Goal: Information Seeking & Learning: Learn about a topic

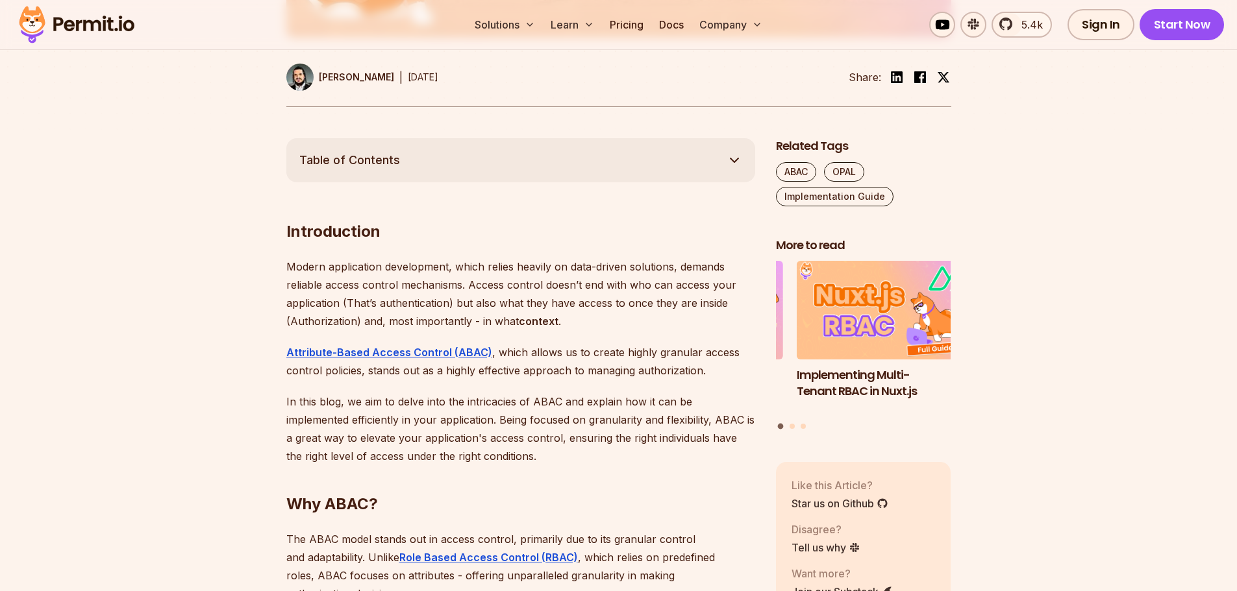
scroll to position [649, 0]
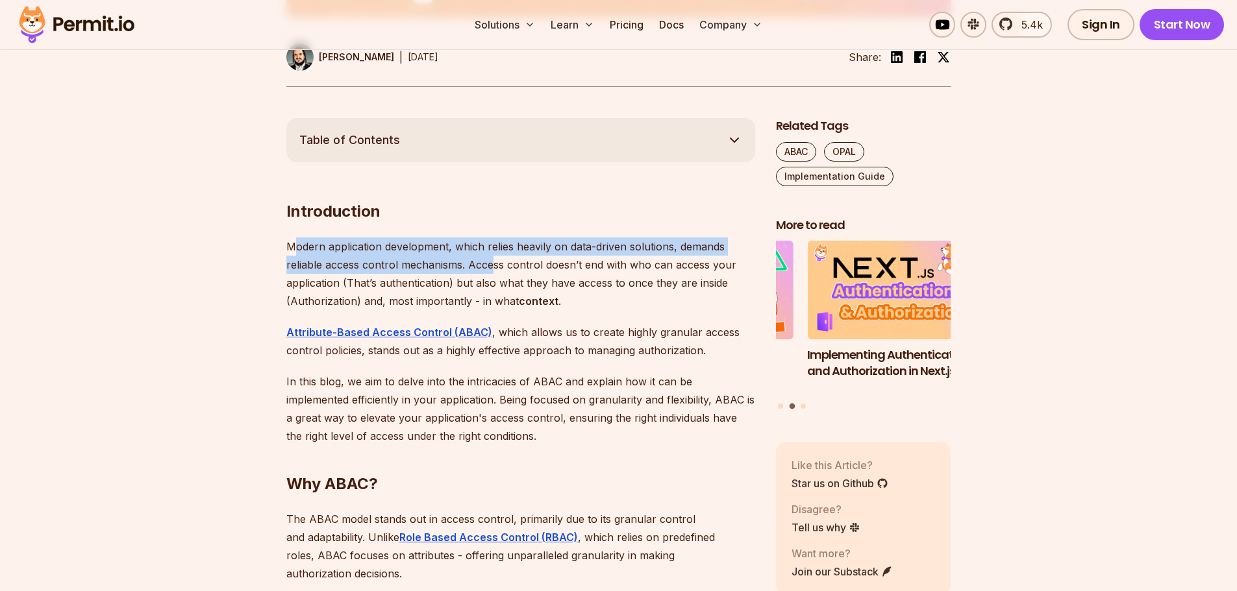
drag, startPoint x: 291, startPoint y: 245, endPoint x: 491, endPoint y: 273, distance: 201.9
click at [491, 273] on p "Modern application development, which relies heavily on data-driven solutions, …" at bounding box center [520, 274] width 469 height 73
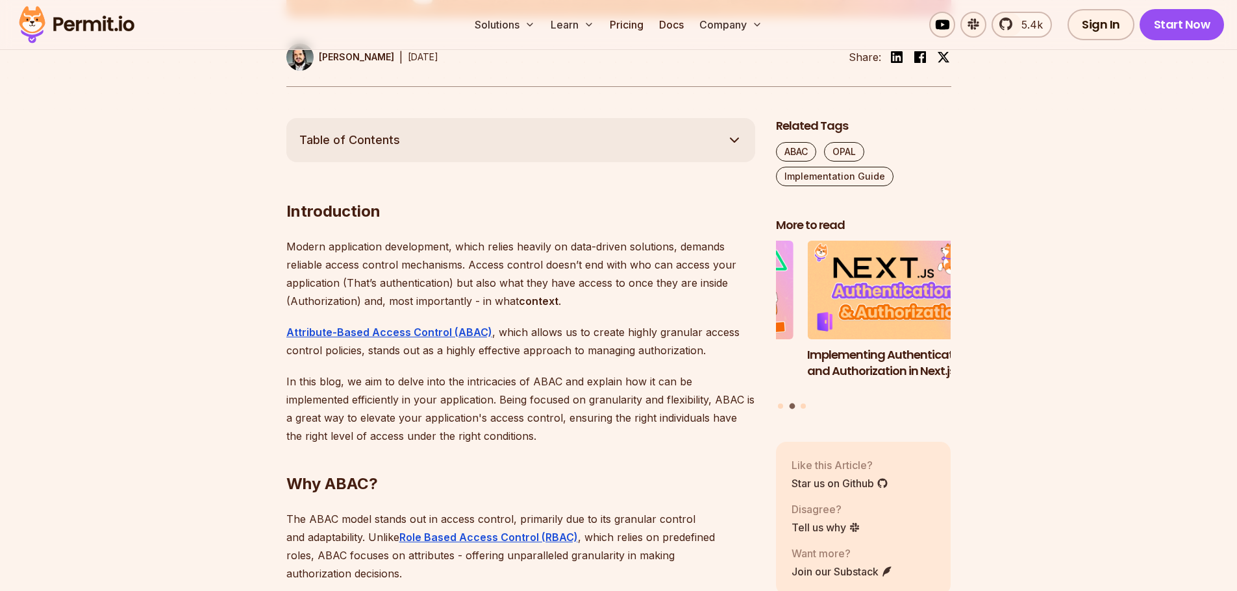
click at [539, 275] on p "Modern application development, which relies heavily on data-driven solutions, …" at bounding box center [520, 274] width 469 height 73
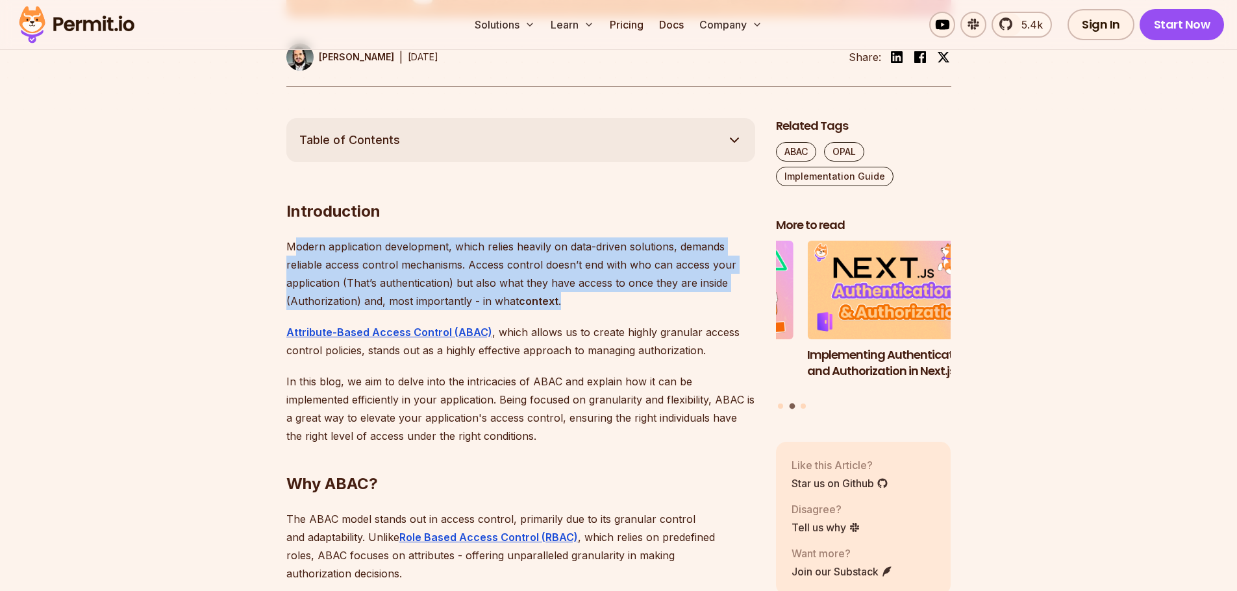
drag, startPoint x: 592, startPoint y: 295, endPoint x: 297, endPoint y: 241, distance: 299.6
click at [297, 241] on p "Modern application development, which relies heavily on data-driven solutions, …" at bounding box center [520, 274] width 469 height 73
click at [399, 259] on p "Modern application development, which relies heavily on data-driven solutions, …" at bounding box center [520, 274] width 469 height 73
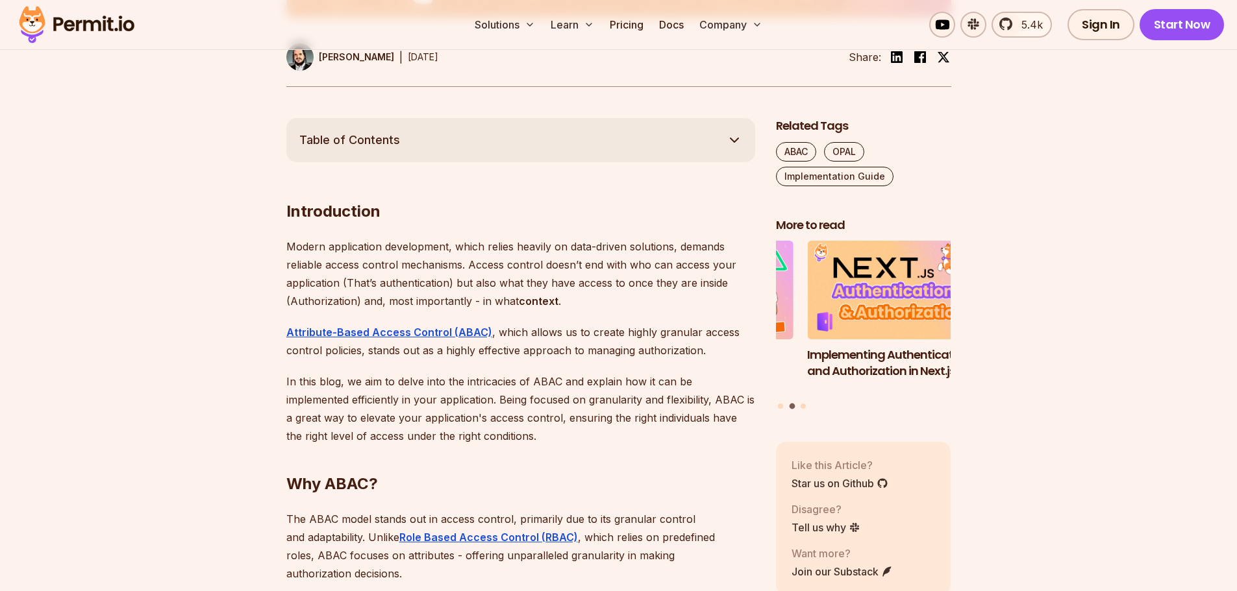
click at [575, 257] on p "Modern application development, which relies heavily on data-driven solutions, …" at bounding box center [520, 274] width 469 height 73
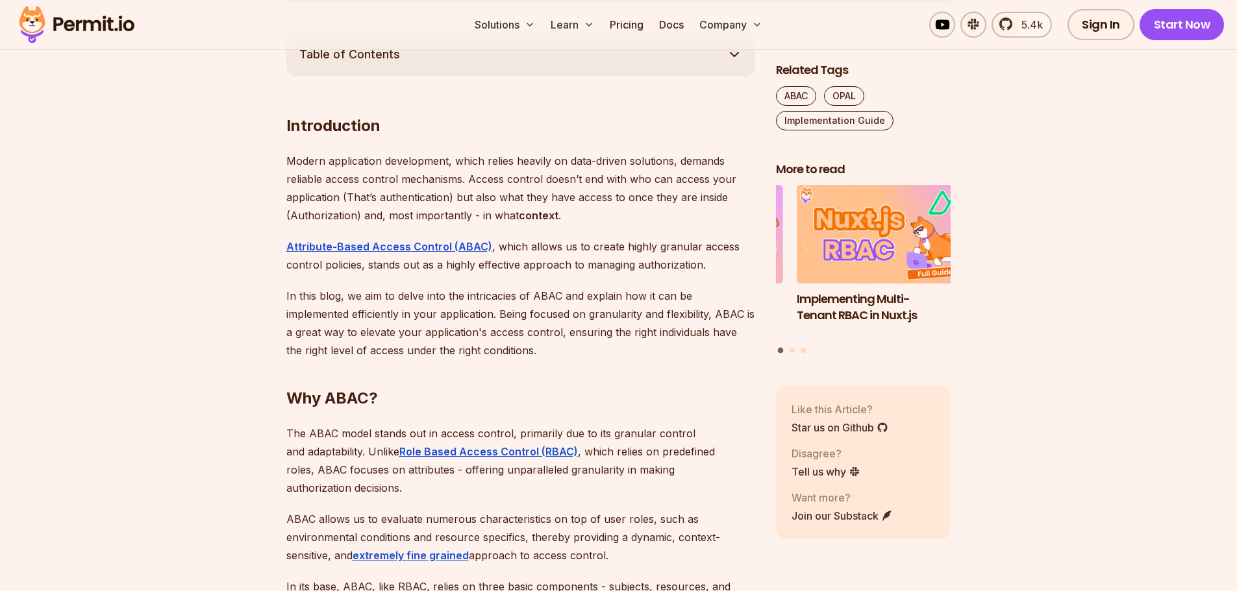
scroll to position [909, 0]
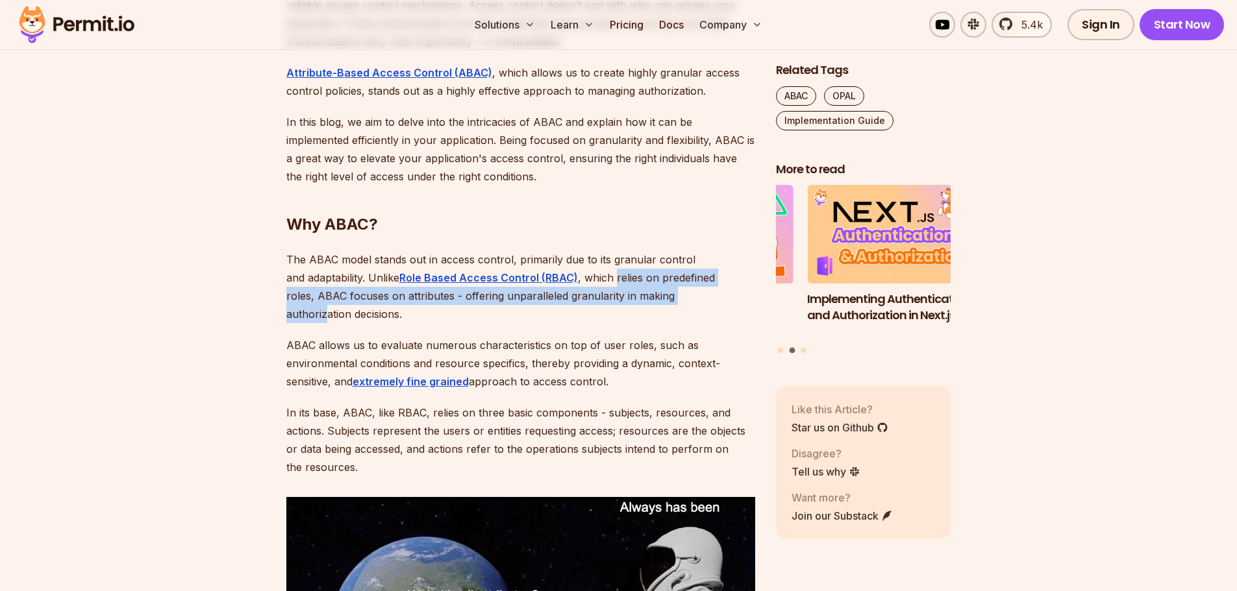
drag, startPoint x: 593, startPoint y: 286, endPoint x: 651, endPoint y: 292, distance: 58.8
click at [651, 292] on p "The ABAC model stands out in access control, primarily due to its granular cont…" at bounding box center [520, 287] width 469 height 73
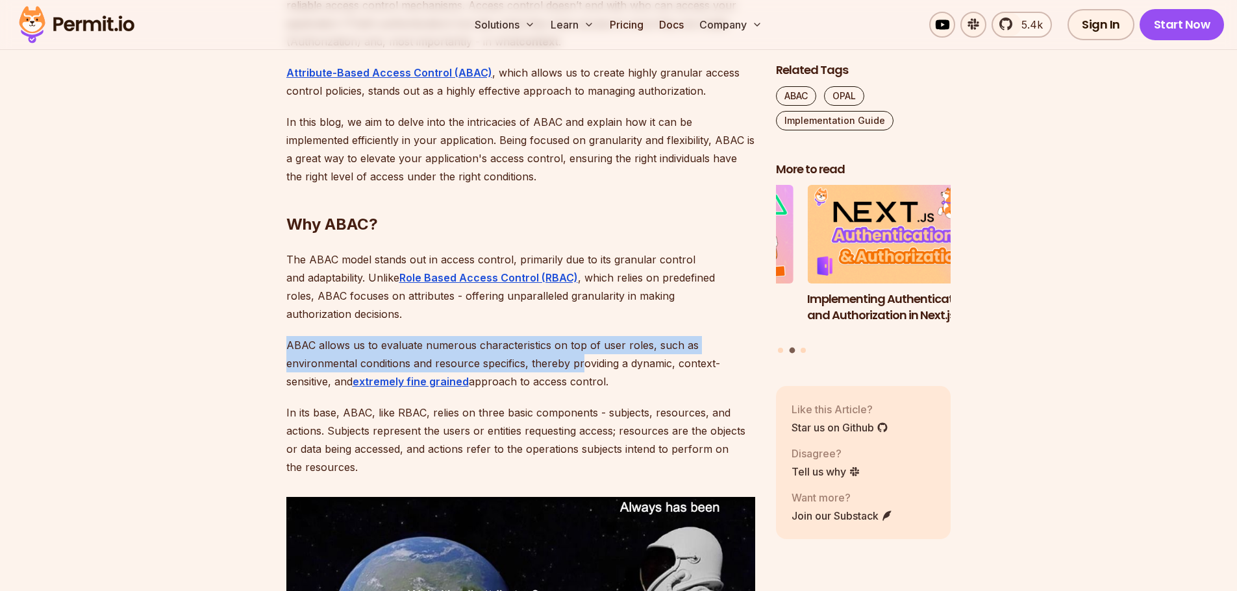
drag, startPoint x: 284, startPoint y: 328, endPoint x: 582, endPoint y: 347, distance: 299.2
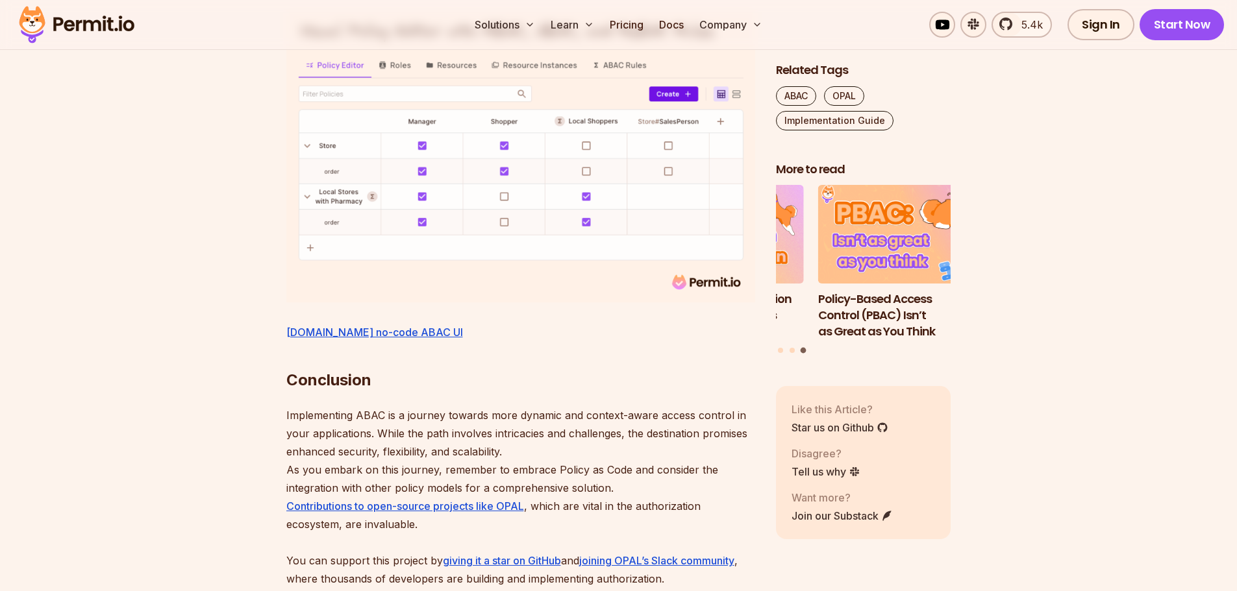
scroll to position [5518, 0]
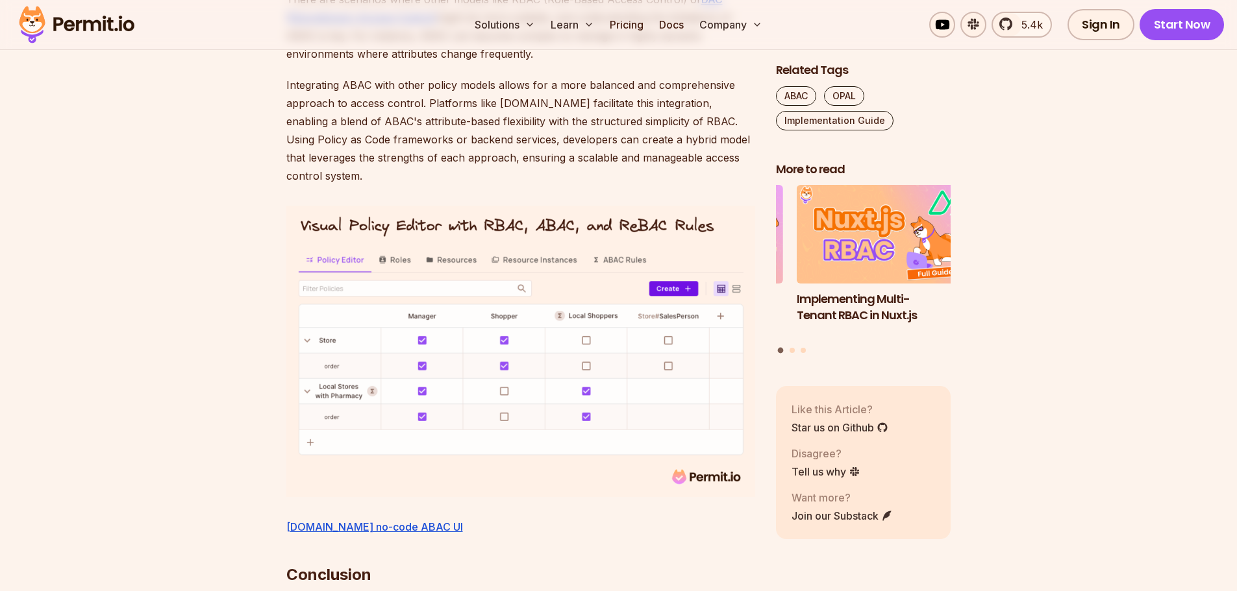
click at [70, 29] on img at bounding box center [76, 25] width 127 height 44
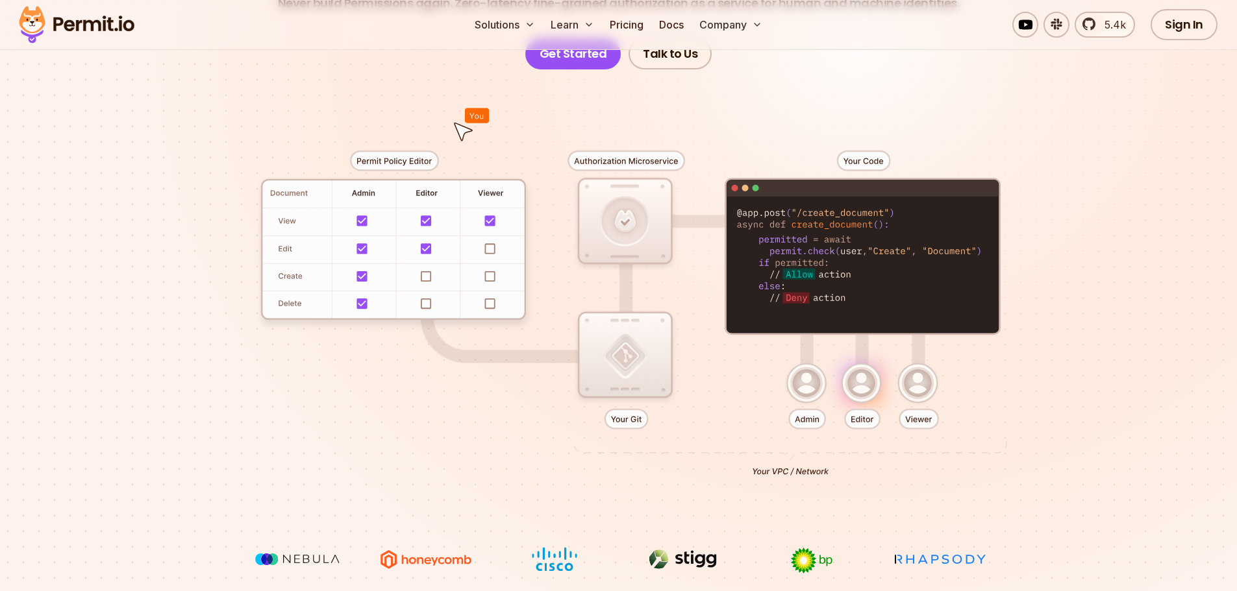
scroll to position [260, 0]
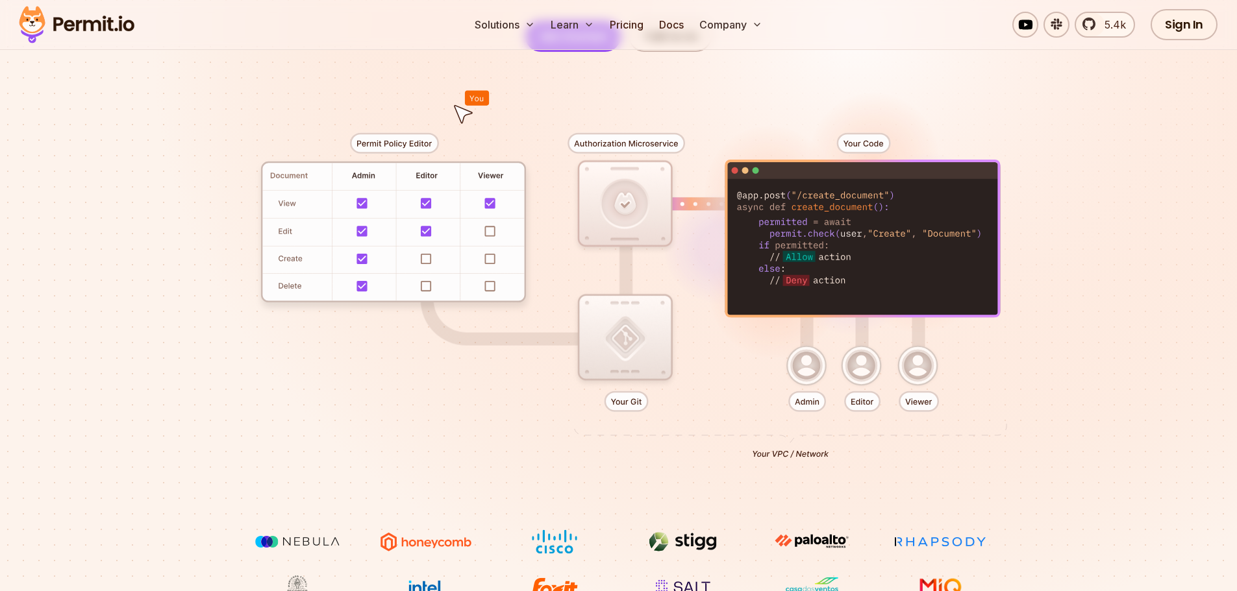
click at [427, 259] on div at bounding box center [618, 291] width 909 height 478
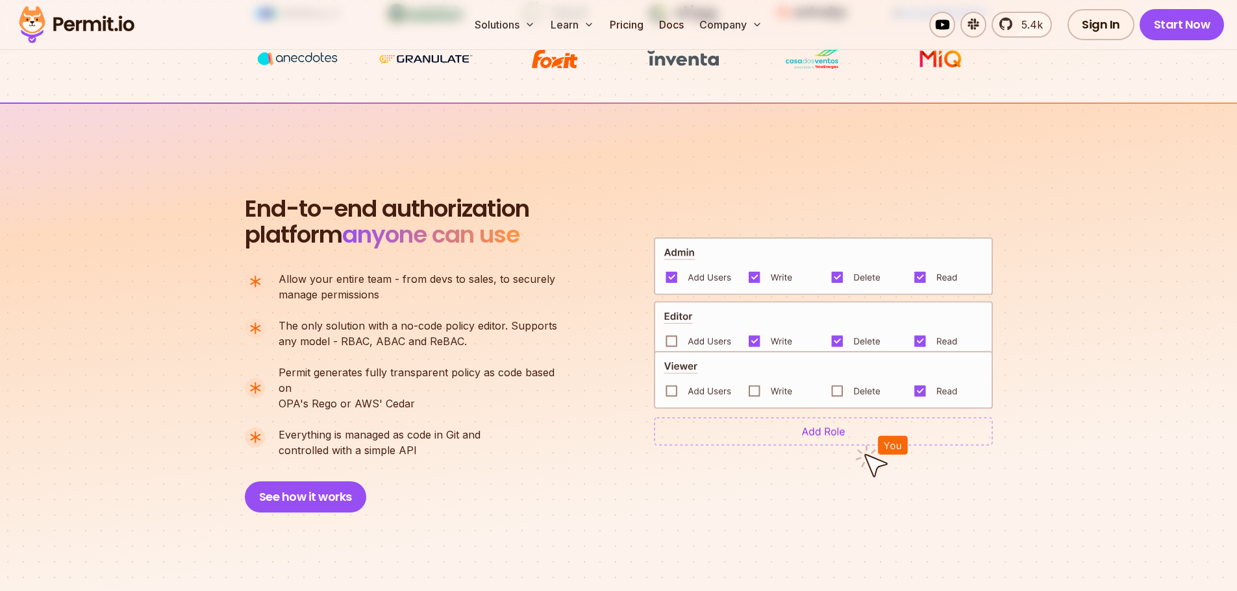
scroll to position [844, 0]
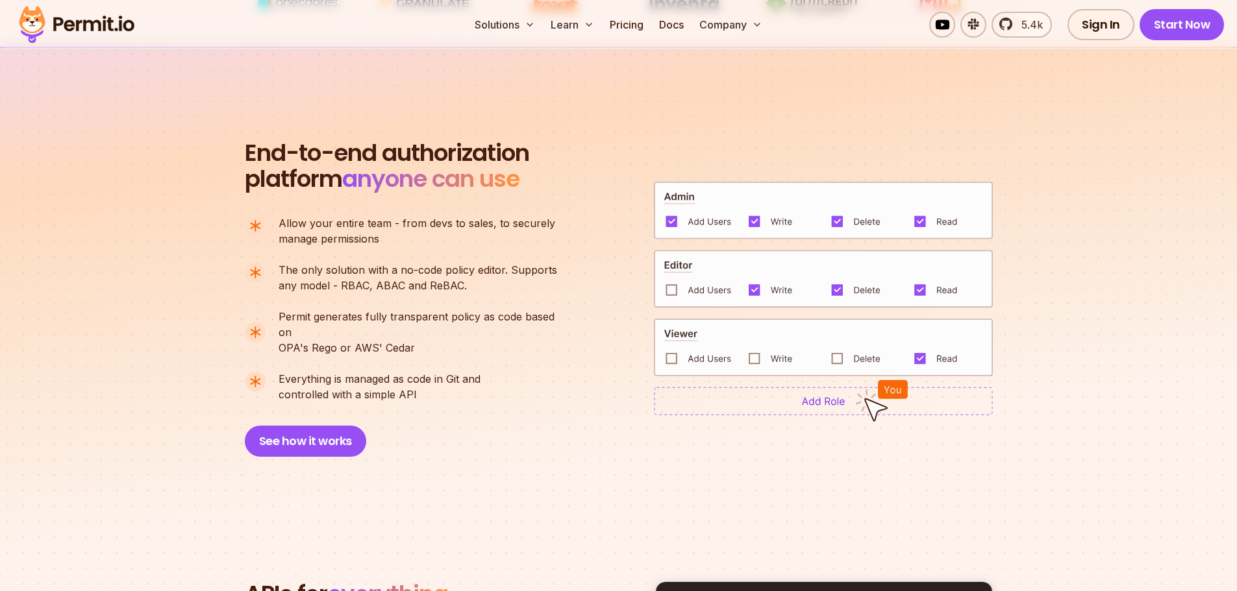
click at [793, 401] on img at bounding box center [823, 401] width 339 height 29
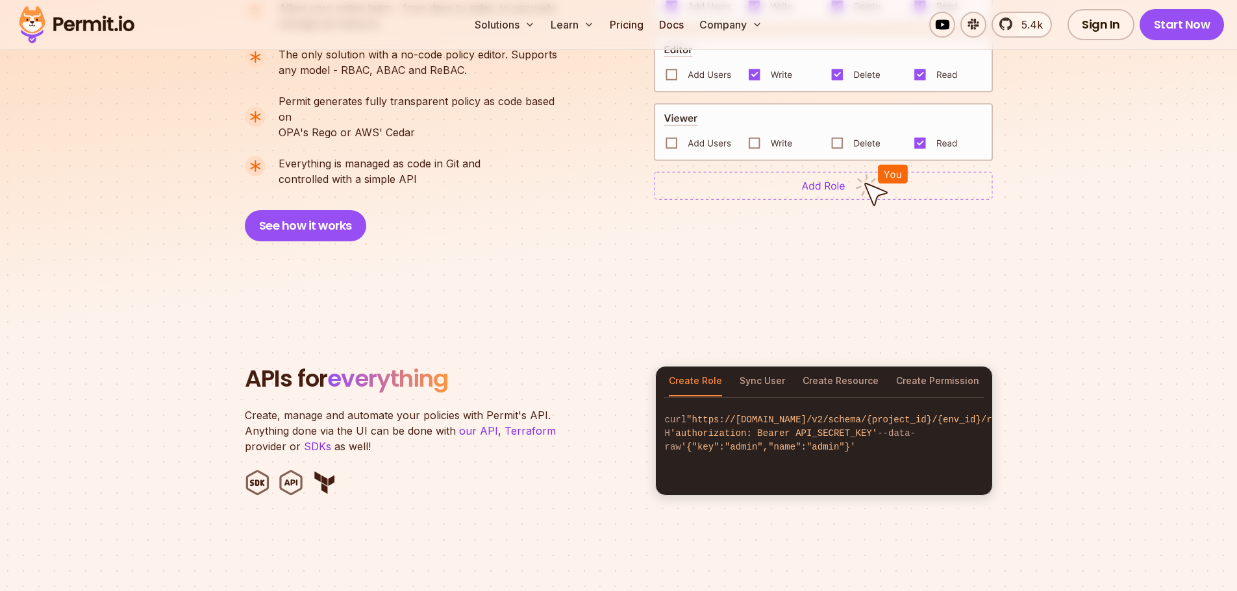
scroll to position [1039, 0]
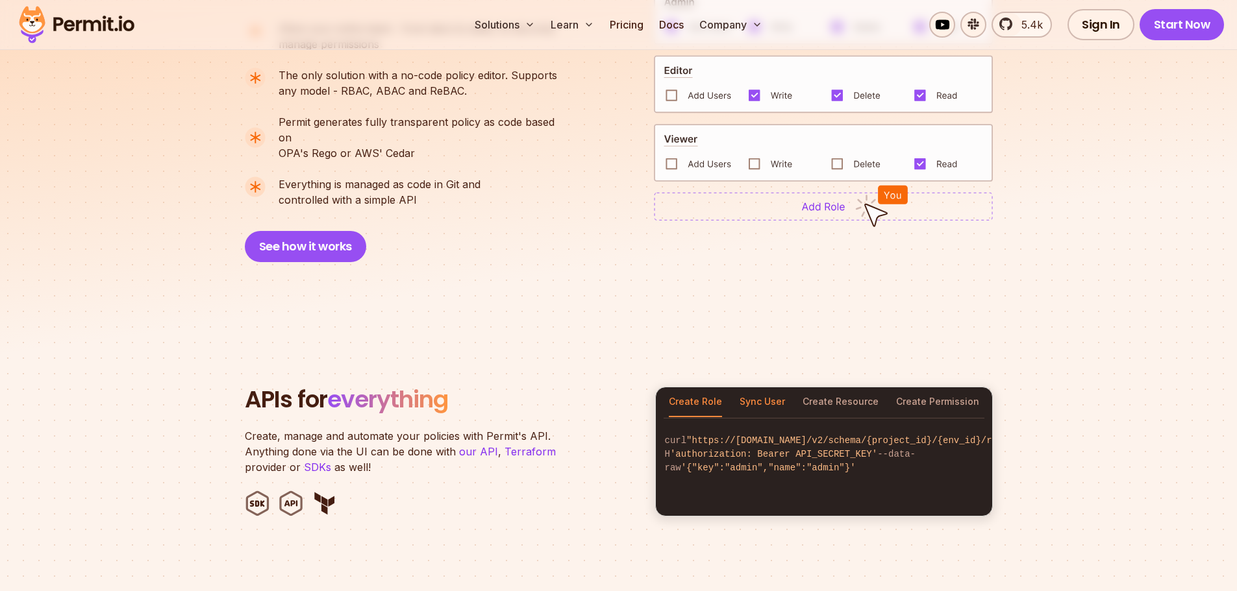
click at [761, 391] on button "Sync User" at bounding box center [761, 403] width 45 height 30
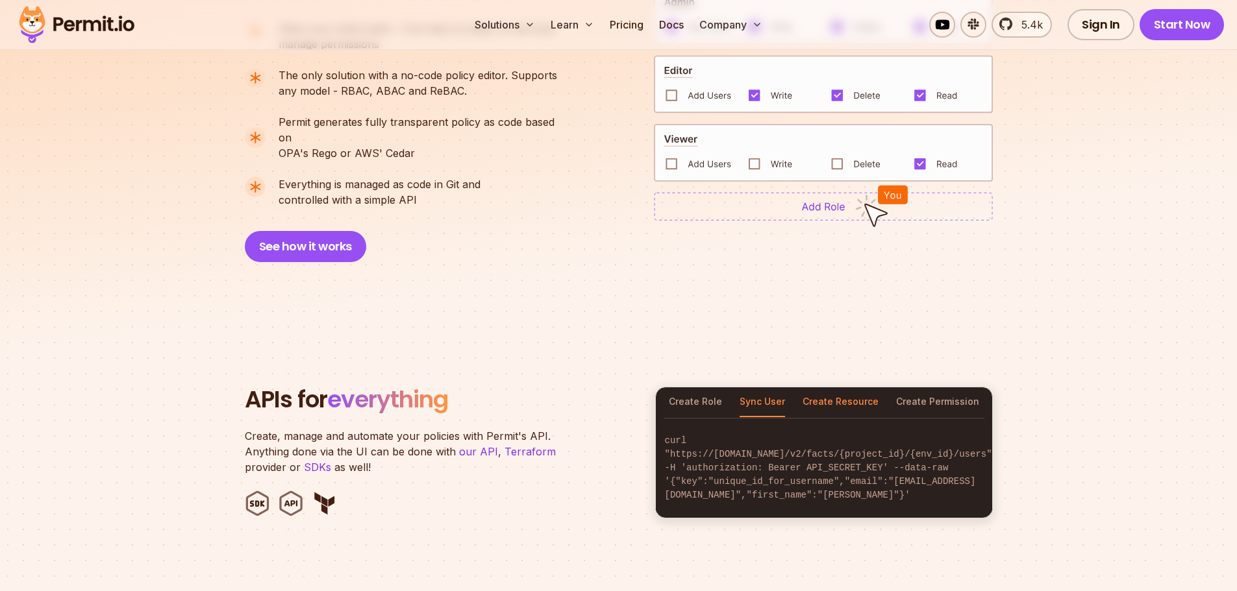
click at [830, 388] on button "Create Resource" at bounding box center [840, 403] width 76 height 30
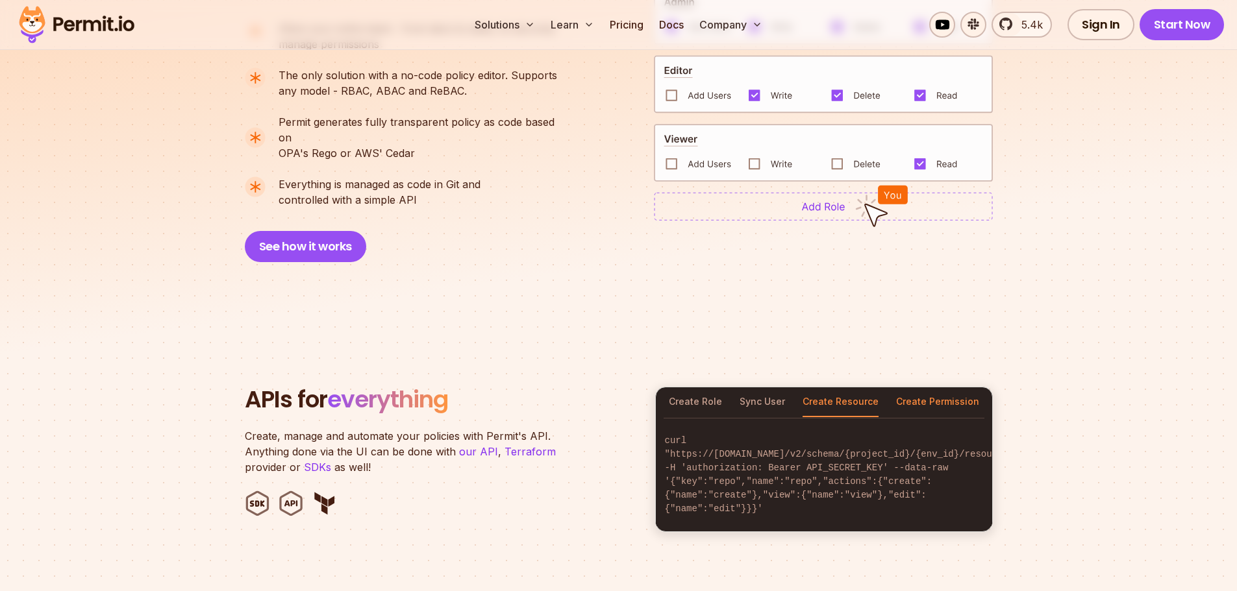
click at [940, 389] on button "Create Permission" at bounding box center [937, 403] width 83 height 30
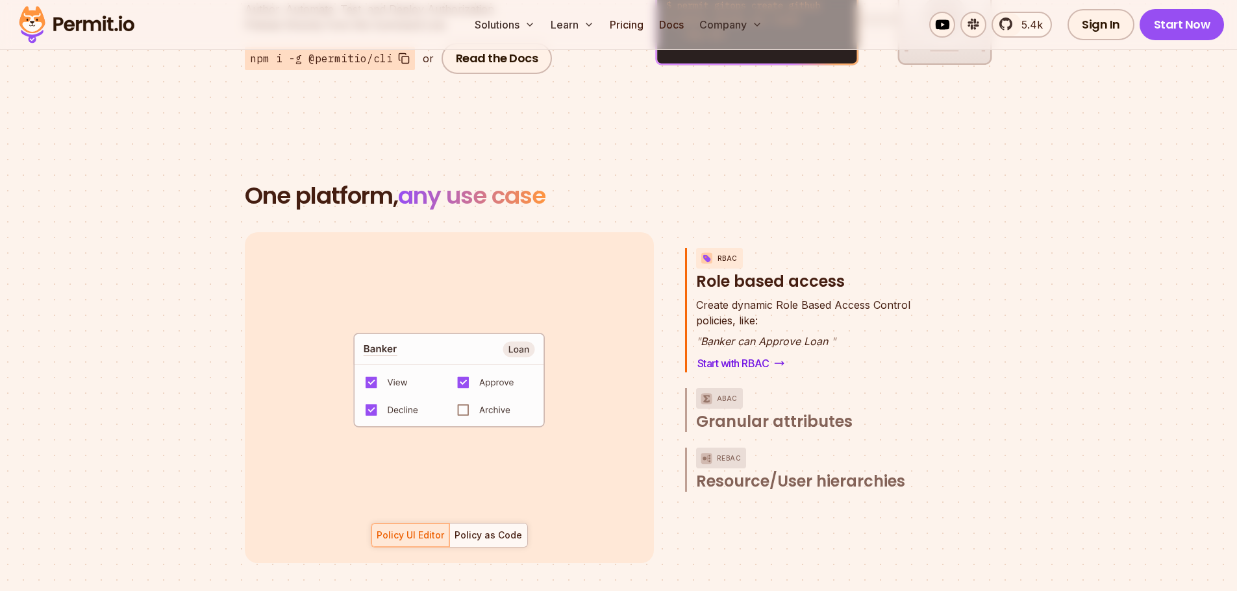
scroll to position [1753, 0]
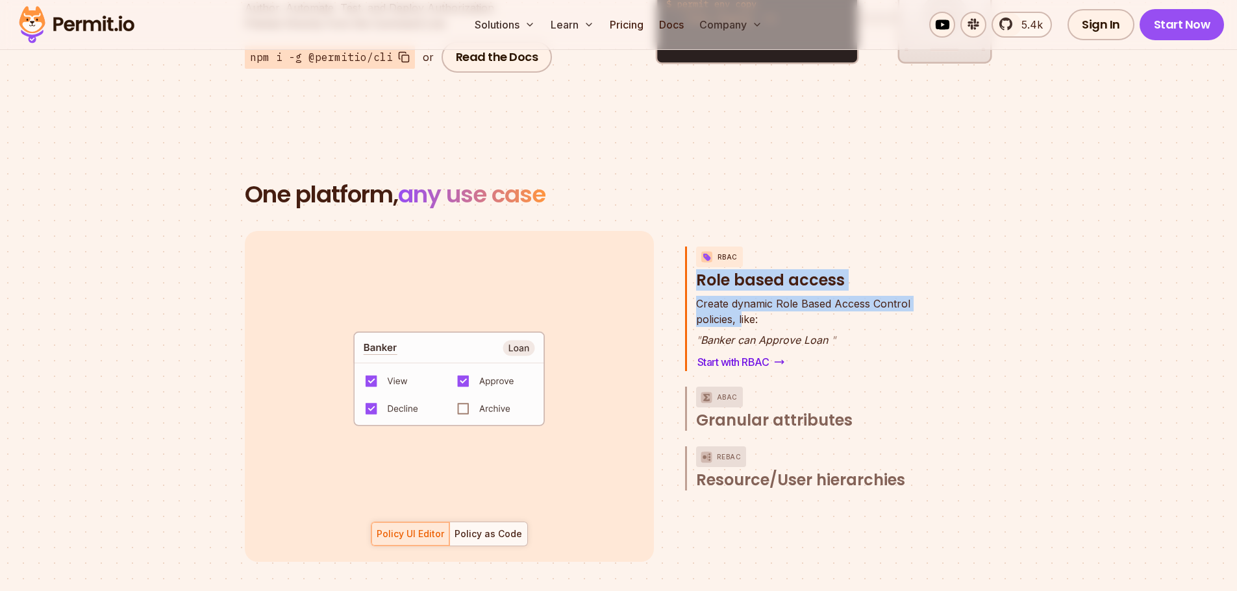
drag, startPoint x: 693, startPoint y: 258, endPoint x: 741, endPoint y: 310, distance: 71.2
click at [741, 310] on div "RBAC Role based access Create dynamic Role Based Access Control policies, like:…" at bounding box center [811, 309] width 253 height 125
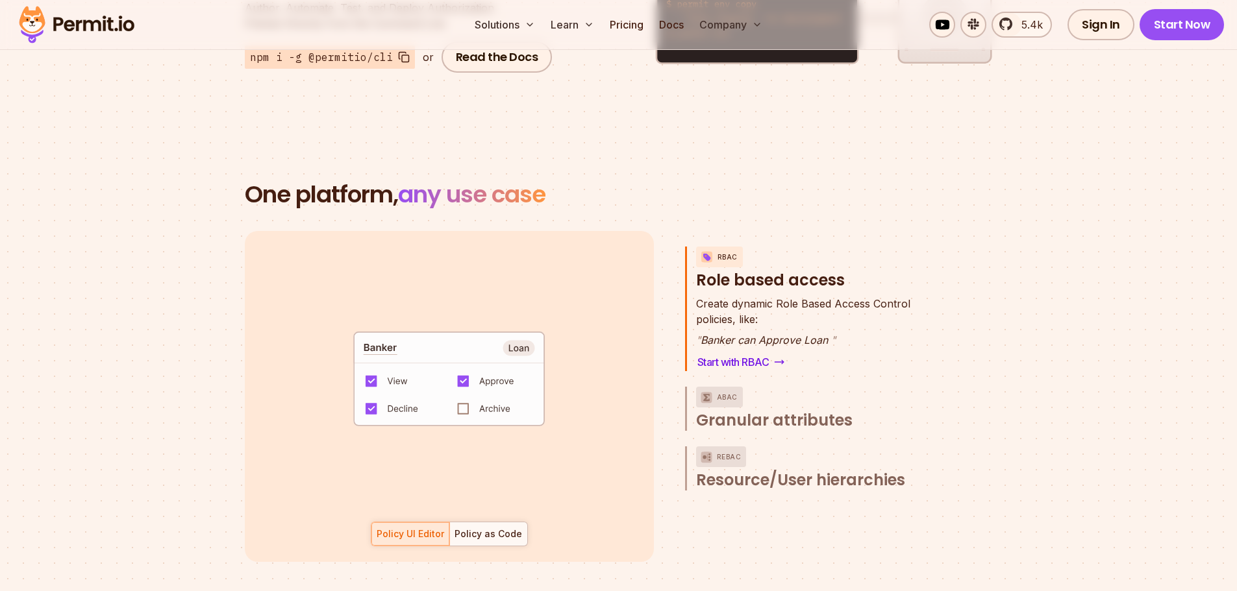
click at [821, 354] on div "Create dynamic Role Based Access Control policies, like: " Banker can Approve L…" at bounding box center [817, 333] width 242 height 75
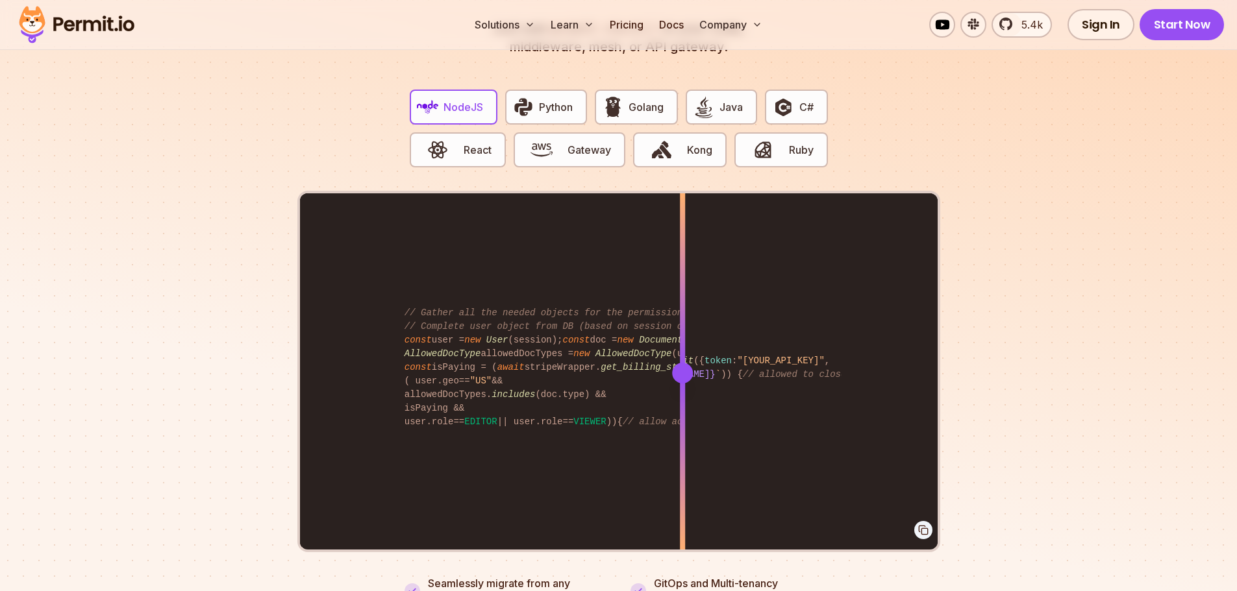
scroll to position [2532, 0]
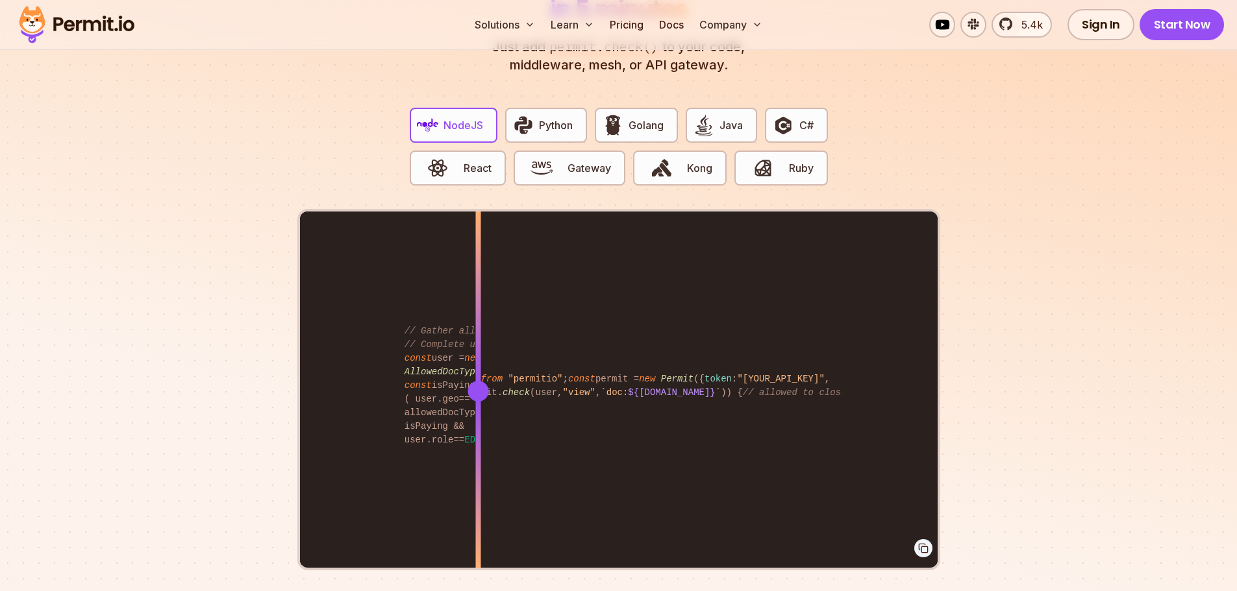
drag, startPoint x: 689, startPoint y: 374, endPoint x: 478, endPoint y: 390, distance: 212.2
click at [478, 390] on div at bounding box center [477, 391] width 5 height 358
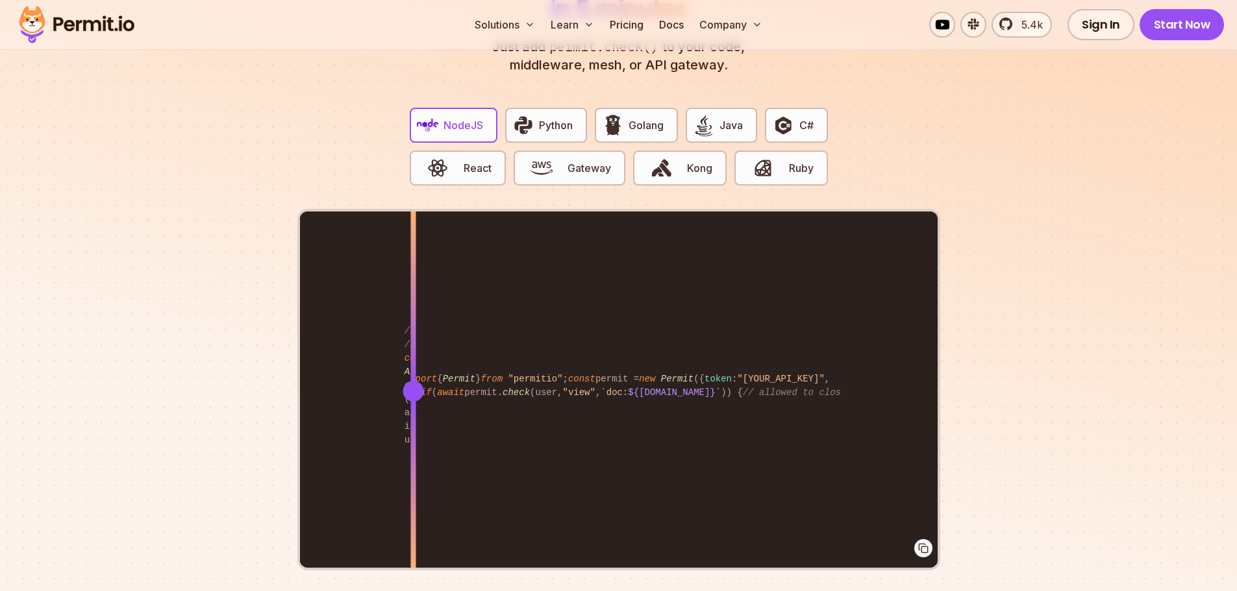
drag, startPoint x: 479, startPoint y: 377, endPoint x: 413, endPoint y: 395, distance: 68.5
click at [413, 395] on div at bounding box center [412, 391] width 5 height 358
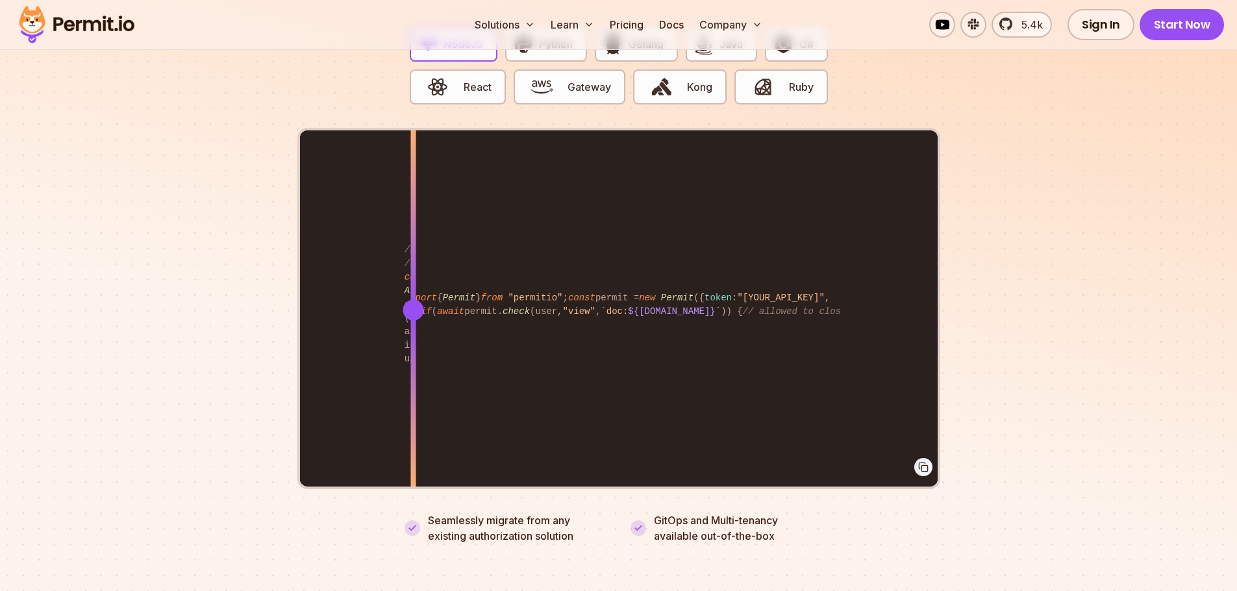
scroll to position [2727, 0]
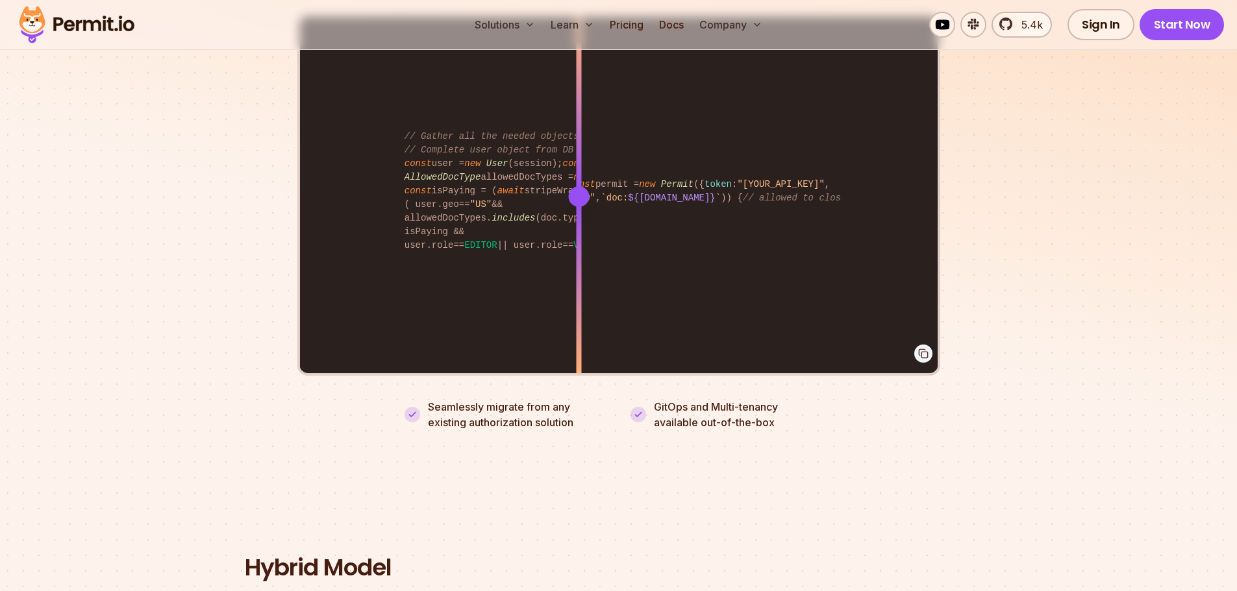
drag, startPoint x: 418, startPoint y: 181, endPoint x: 578, endPoint y: 183, distance: 160.4
click at [578, 186] on div at bounding box center [578, 196] width 21 height 21
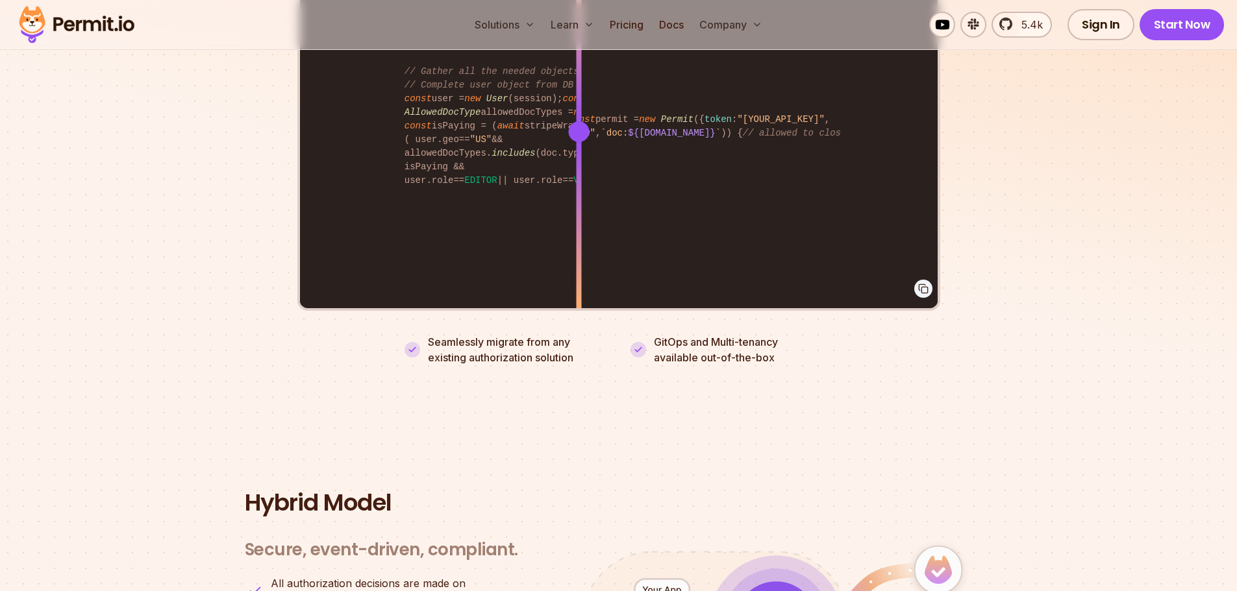
scroll to position [3181, 0]
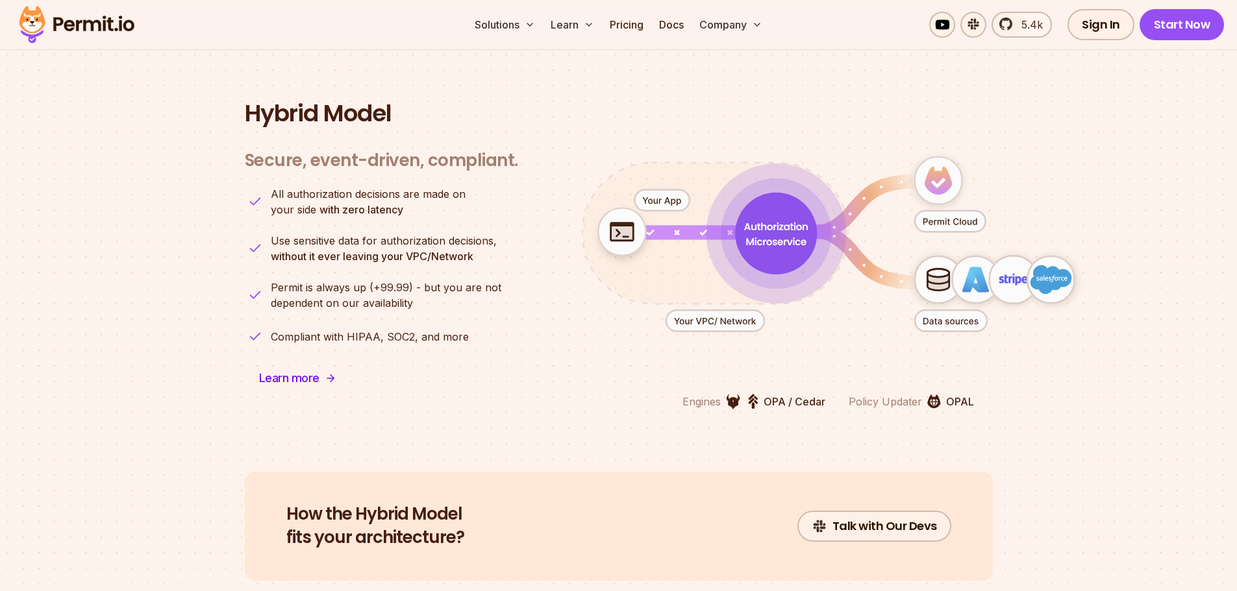
click at [703, 310] on icon "animation" at bounding box center [714, 320] width 98 height 21
click at [673, 190] on icon "animation" at bounding box center [661, 200] width 55 height 21
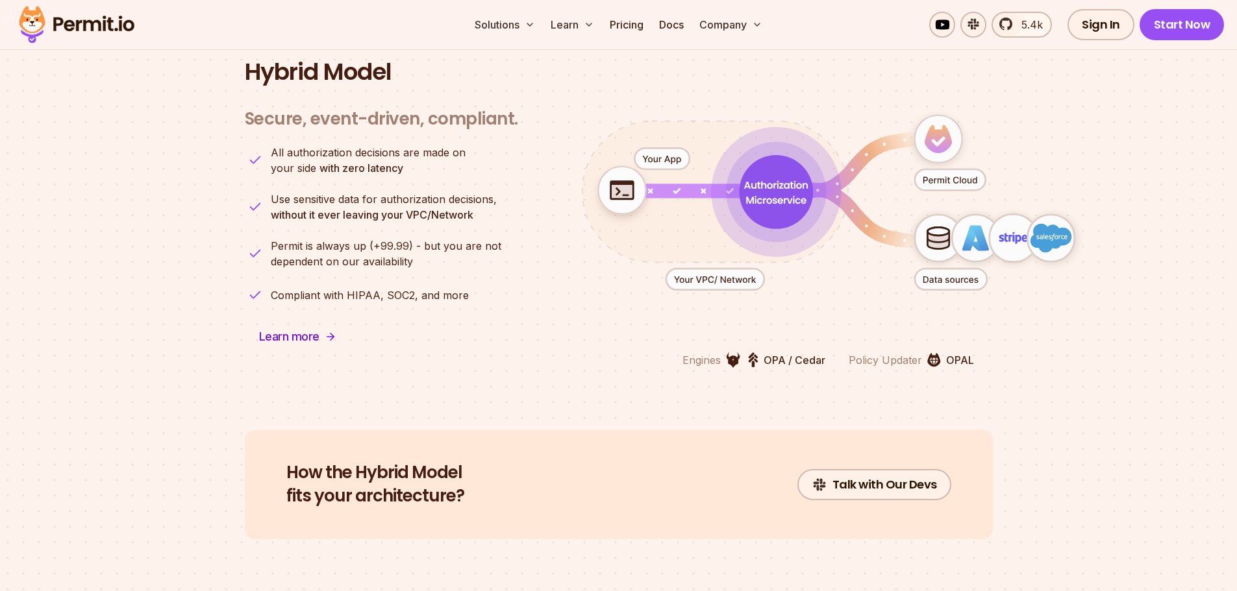
scroll to position [3246, 0]
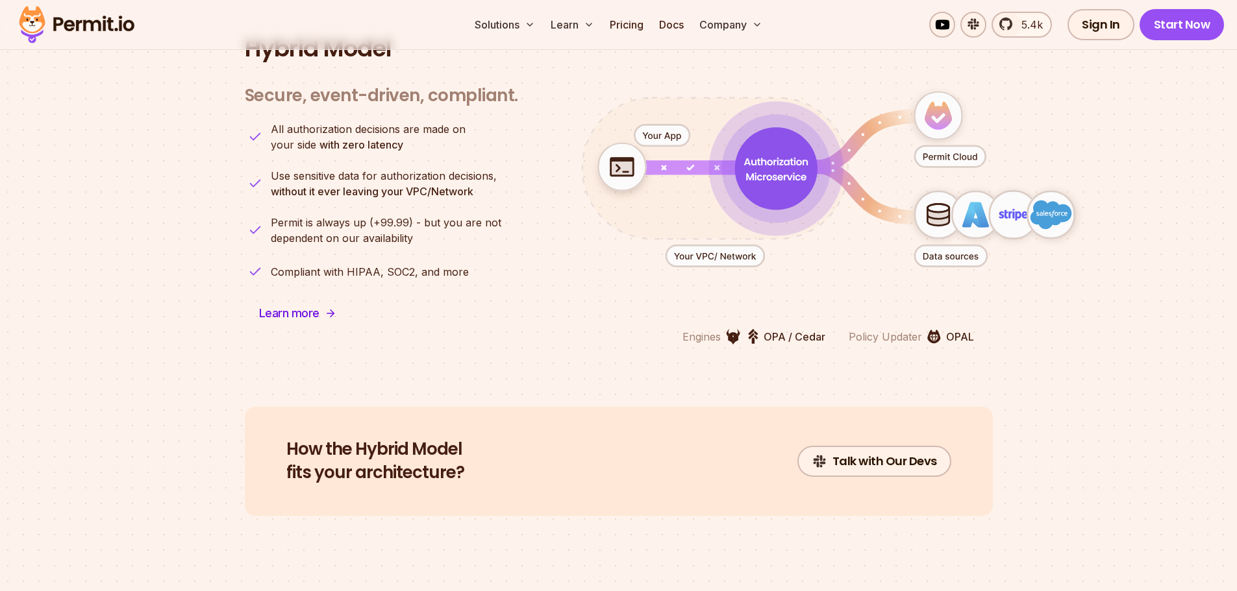
drag, startPoint x: 959, startPoint y: 241, endPoint x: 954, endPoint y: 266, distance: 25.4
click at [954, 266] on icon "animation" at bounding box center [828, 179] width 574 height 251
click at [1037, 201] on icon "animation" at bounding box center [1051, 215] width 42 height 29
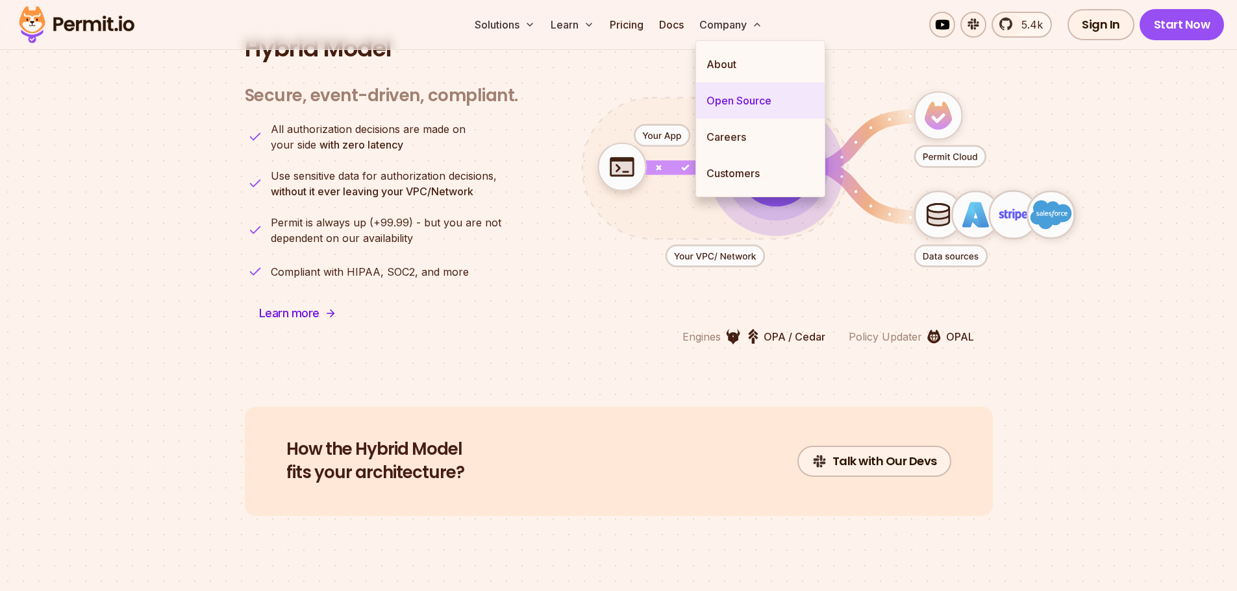
click at [750, 108] on link "Open Source" at bounding box center [760, 100] width 129 height 36
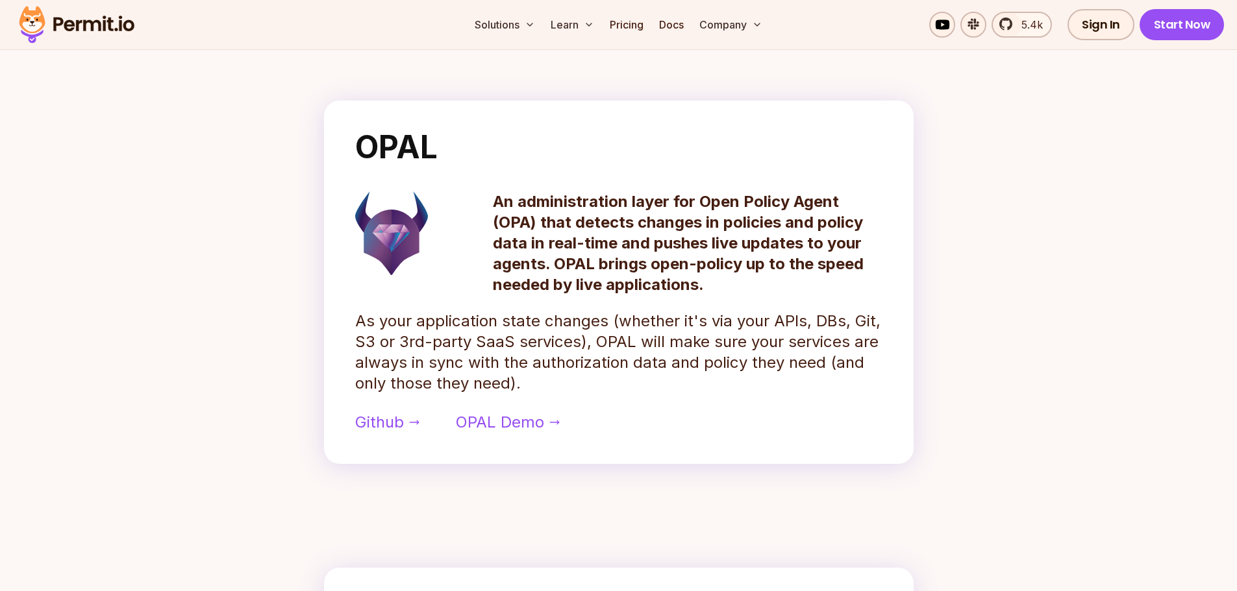
scroll to position [584, 0]
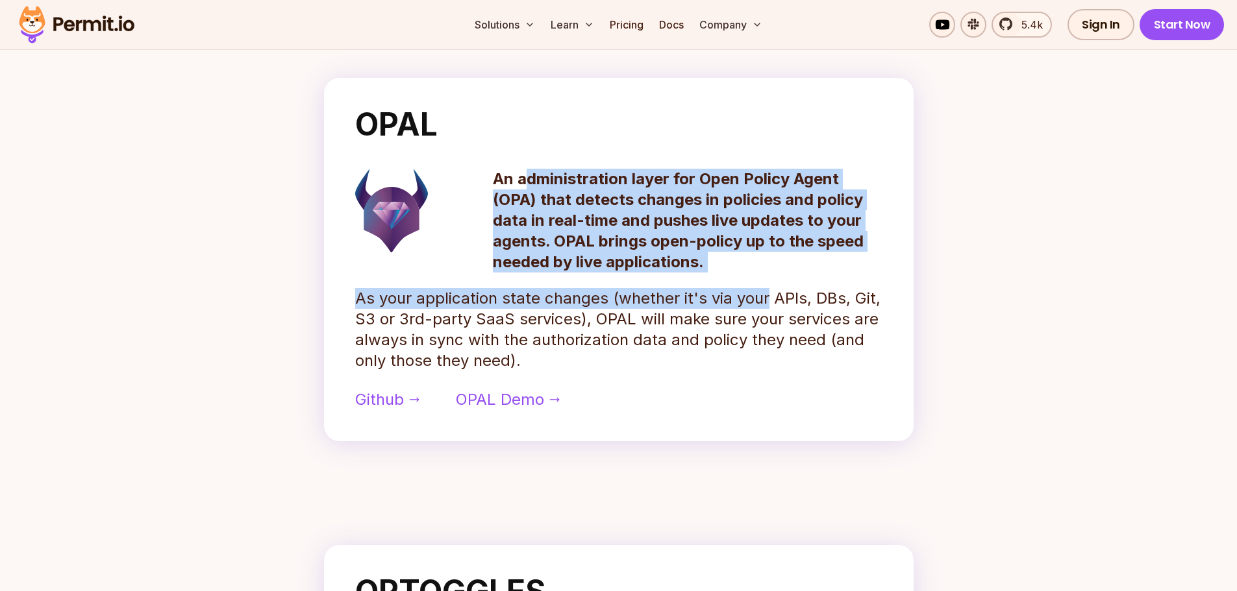
drag, startPoint x: 634, startPoint y: 262, endPoint x: 763, endPoint y: 305, distance: 135.7
click at [763, 305] on div "OPAL An administration layer for Open Policy Agent (OPA) that detects changes i…" at bounding box center [618, 260] width 589 height 364
click at [785, 273] on p "An administration layer for Open Policy Agent (OPA) that detects changes in pol…" at bounding box center [688, 221] width 390 height 104
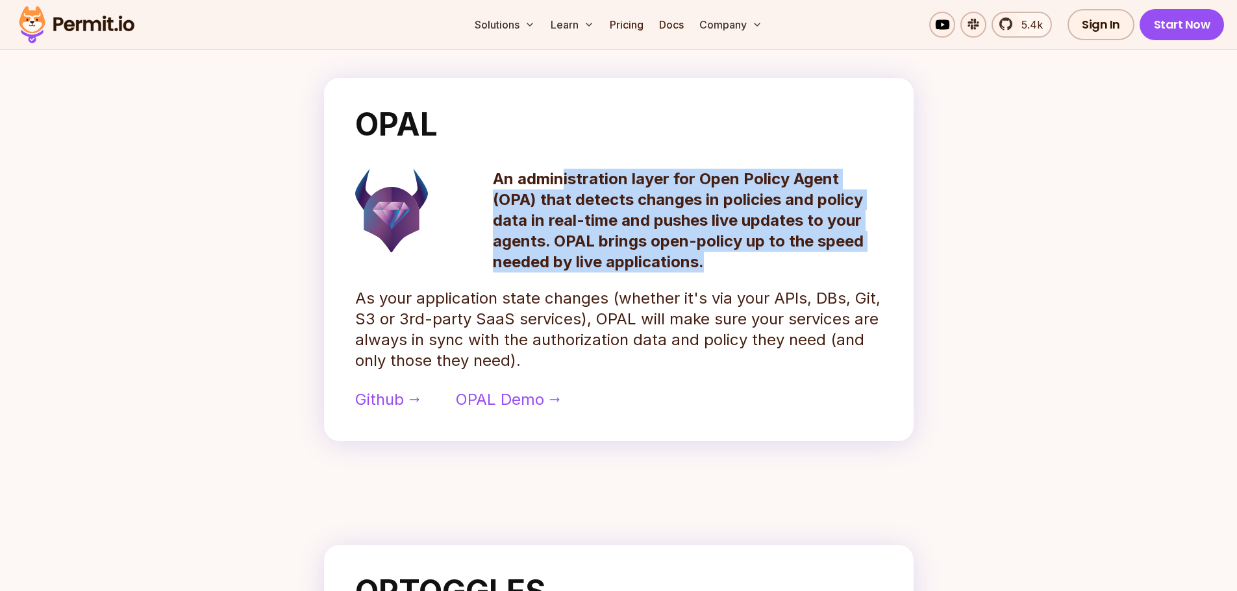
drag, startPoint x: 765, startPoint y: 267, endPoint x: 564, endPoint y: 189, distance: 215.2
click at [564, 189] on p "An administration layer for Open Policy Agent (OPA) that detects changes in pol…" at bounding box center [688, 221] width 390 height 104
click at [730, 225] on p "An administration layer for Open Policy Agent (OPA) that detects changes in pol…" at bounding box center [688, 221] width 390 height 104
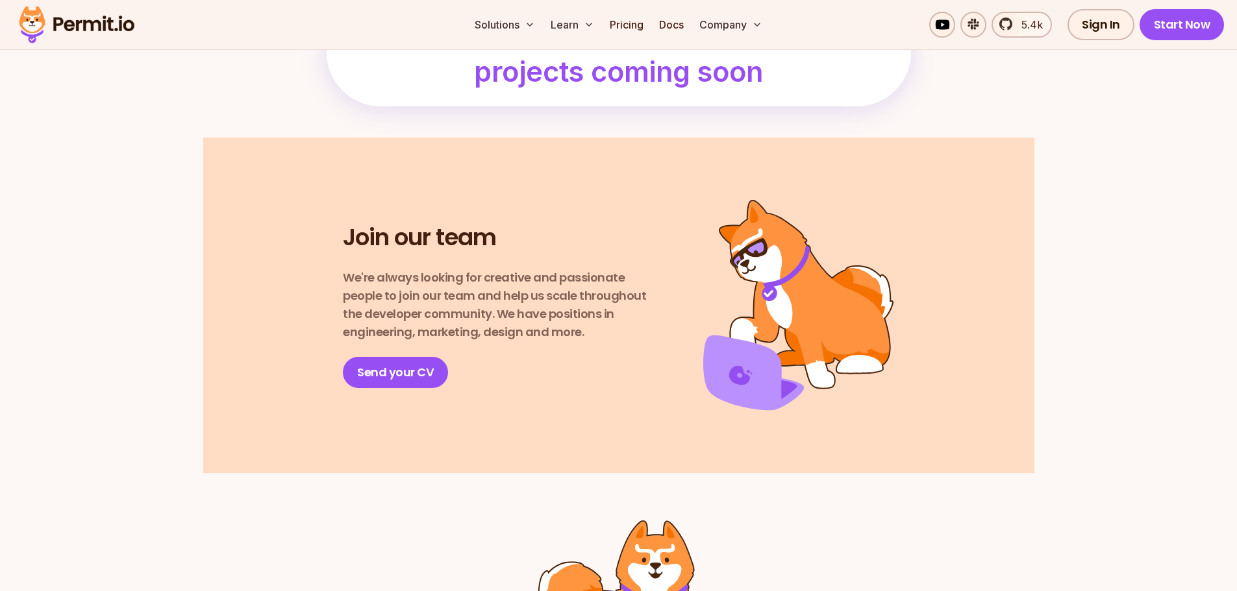
scroll to position [1753, 0]
